Goal: Task Accomplishment & Management: Manage account settings

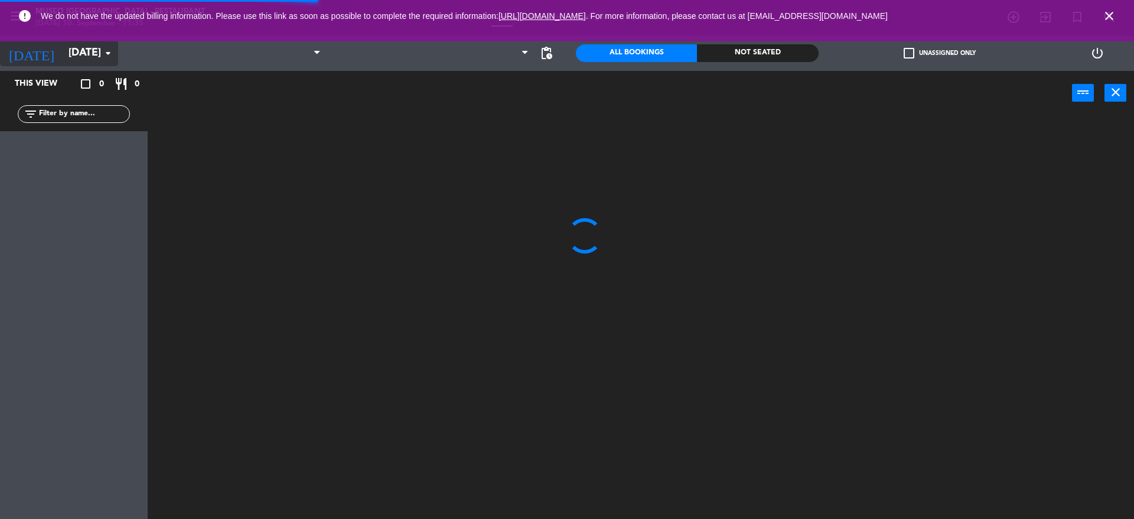
click at [78, 42] on input "[DATE]" at bounding box center [131, 53] width 137 height 24
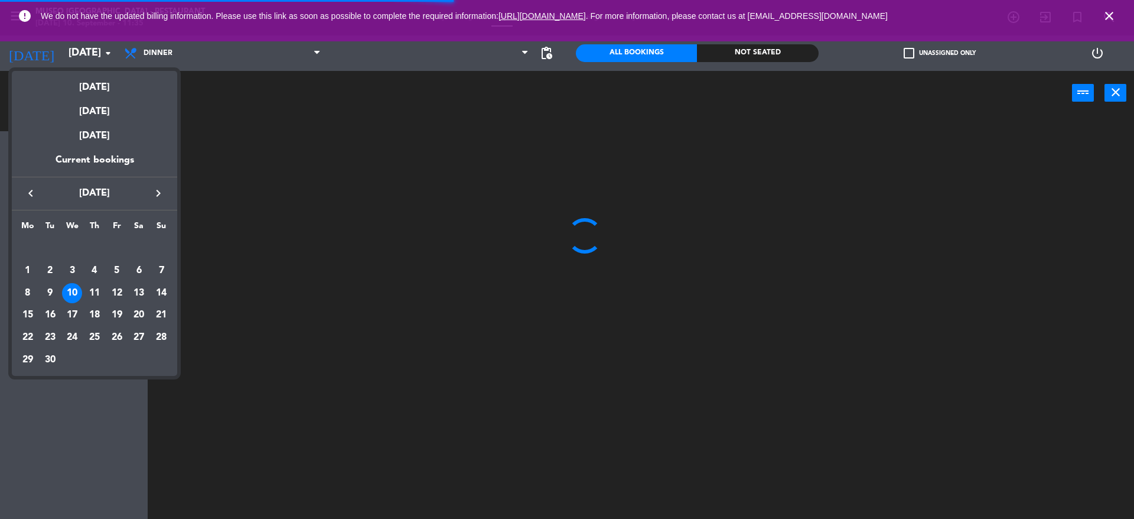
click at [78, 47] on div at bounding box center [567, 259] width 1134 height 519
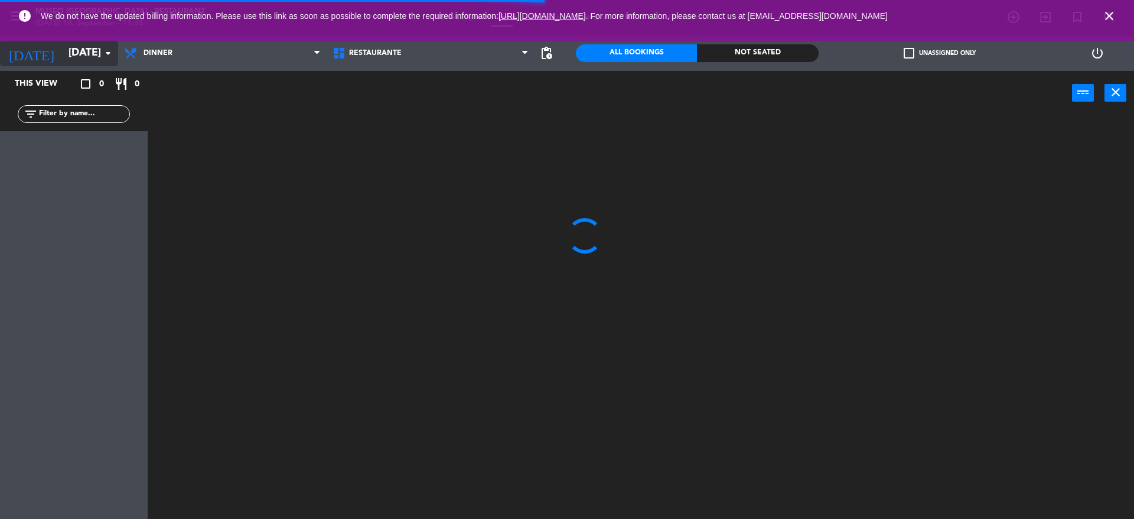
click at [76, 46] on input "[DATE]" at bounding box center [131, 53] width 137 height 24
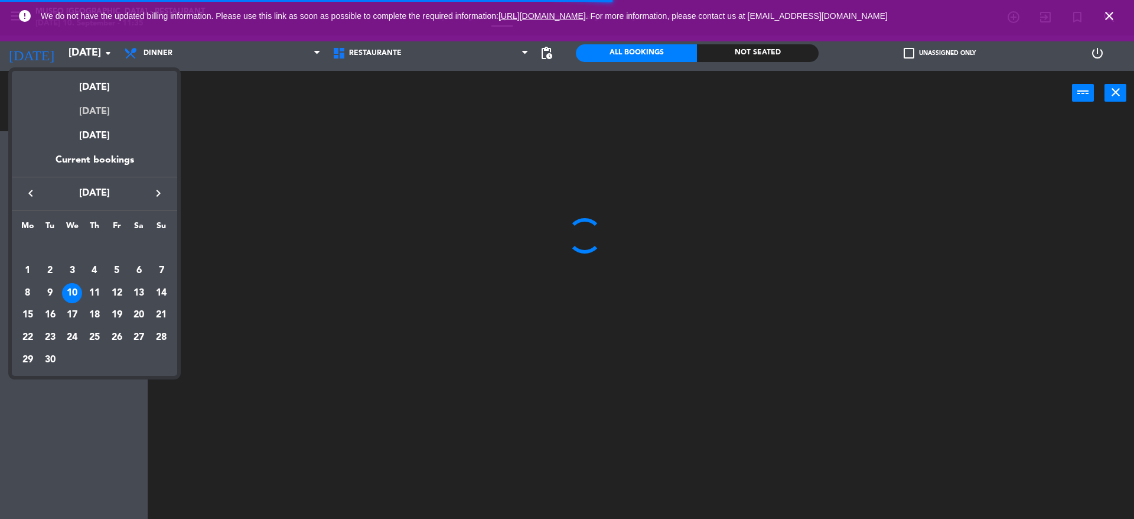
click at [99, 118] on div "[DATE]" at bounding box center [94, 107] width 165 height 24
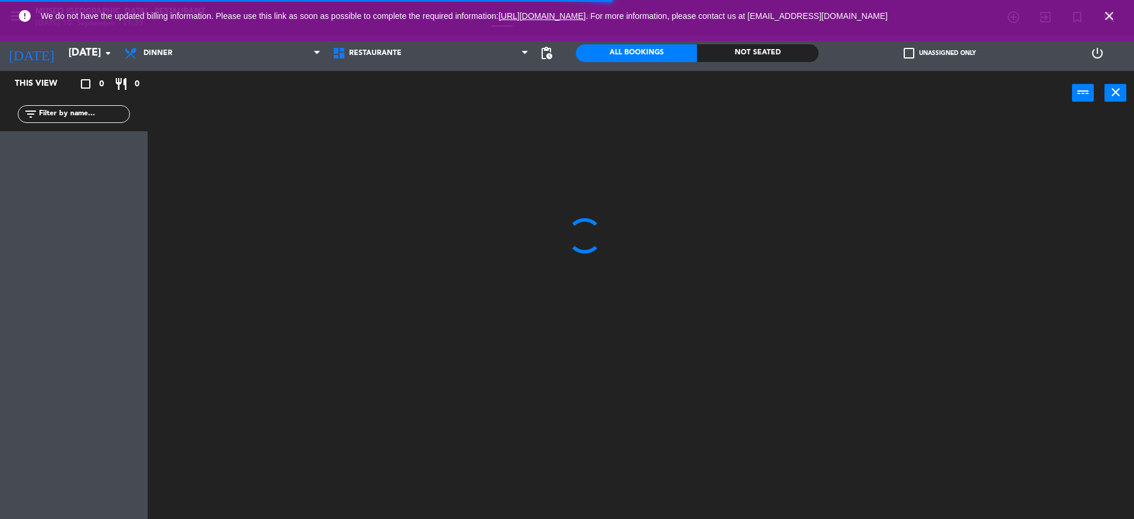
type input "[DATE]"
click at [215, 40] on div "error We do not have the updated billing information. Please use this link as s…" at bounding box center [567, 20] width 1134 height 41
click at [224, 54] on span "Dinner" at bounding box center [222, 53] width 208 height 26
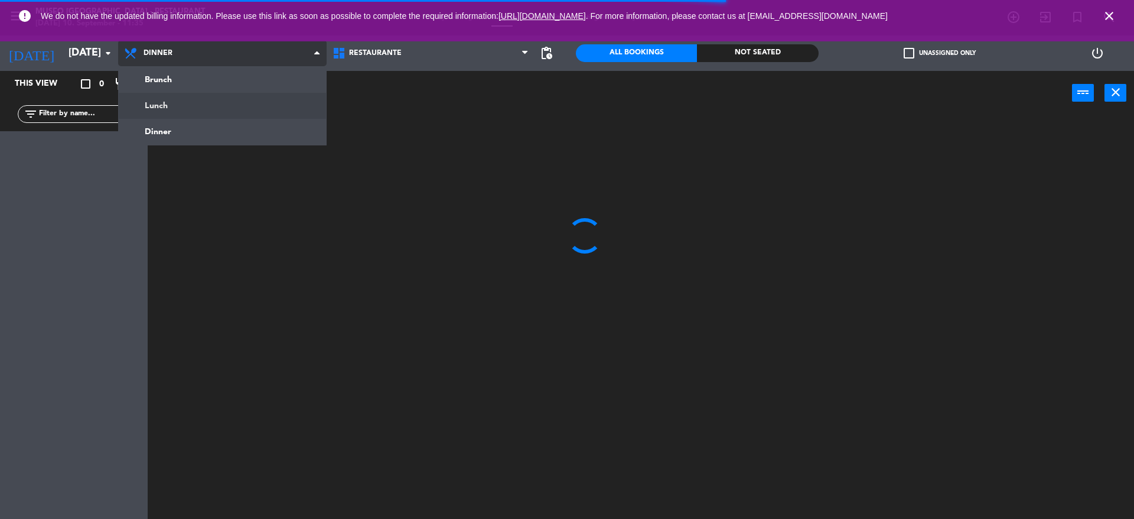
click at [189, 106] on ng-component "menu [GEOGRAPHIC_DATA] - Restaurant [DATE] 10. September - 11:35 My bookings Fl…" at bounding box center [567, 260] width 1134 height 521
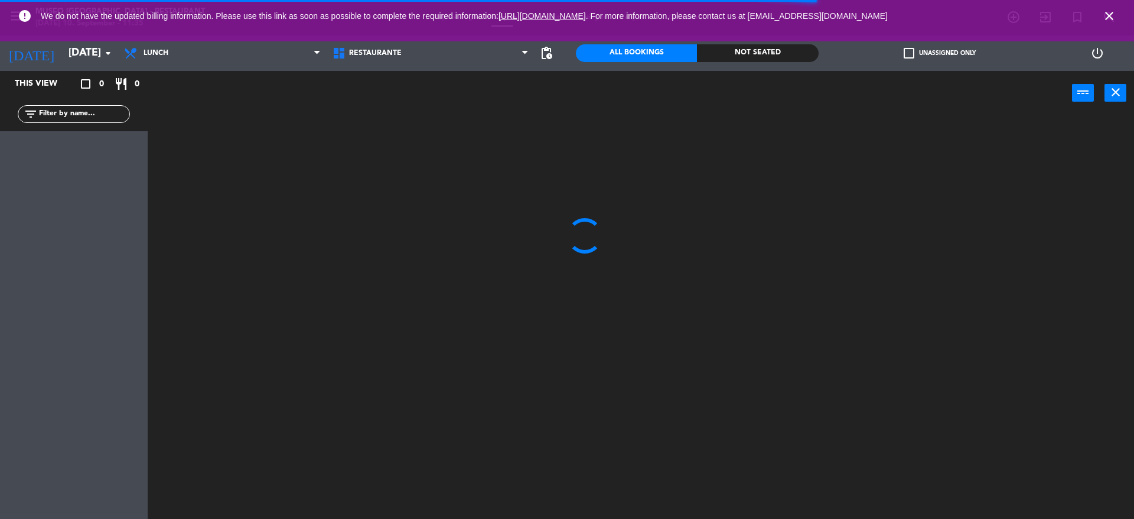
click at [1103, 12] on icon "close" at bounding box center [1109, 16] width 14 height 14
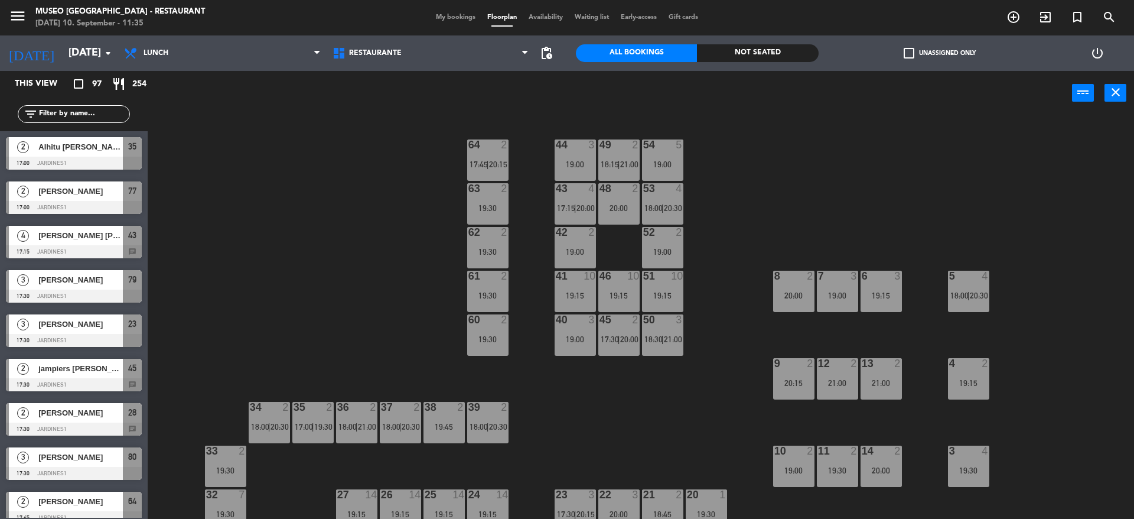
click at [455, 18] on span "My bookings" at bounding box center [455, 17] width 51 height 6
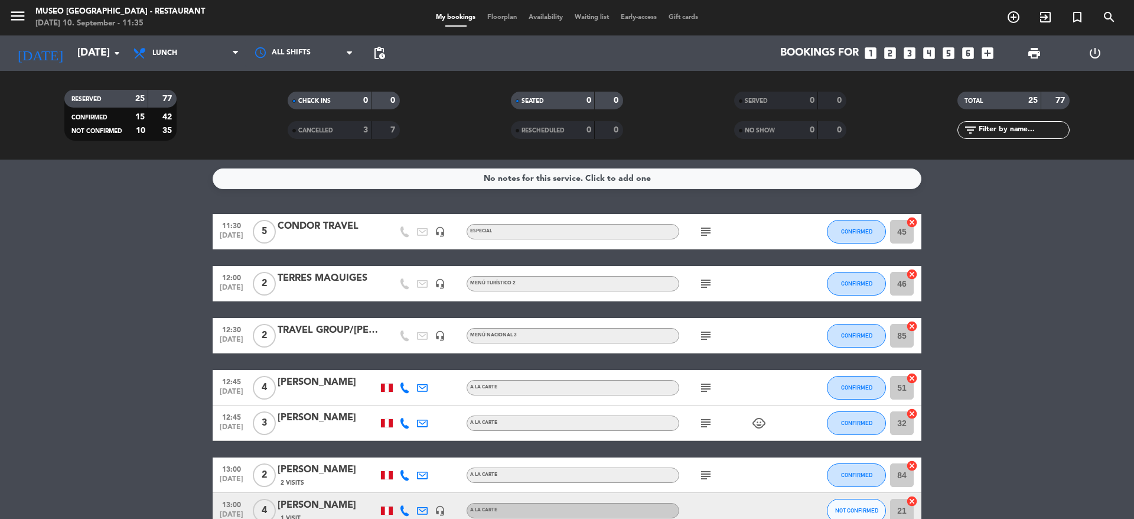
scroll to position [1, 0]
